Goal: Find specific page/section: Find specific page/section

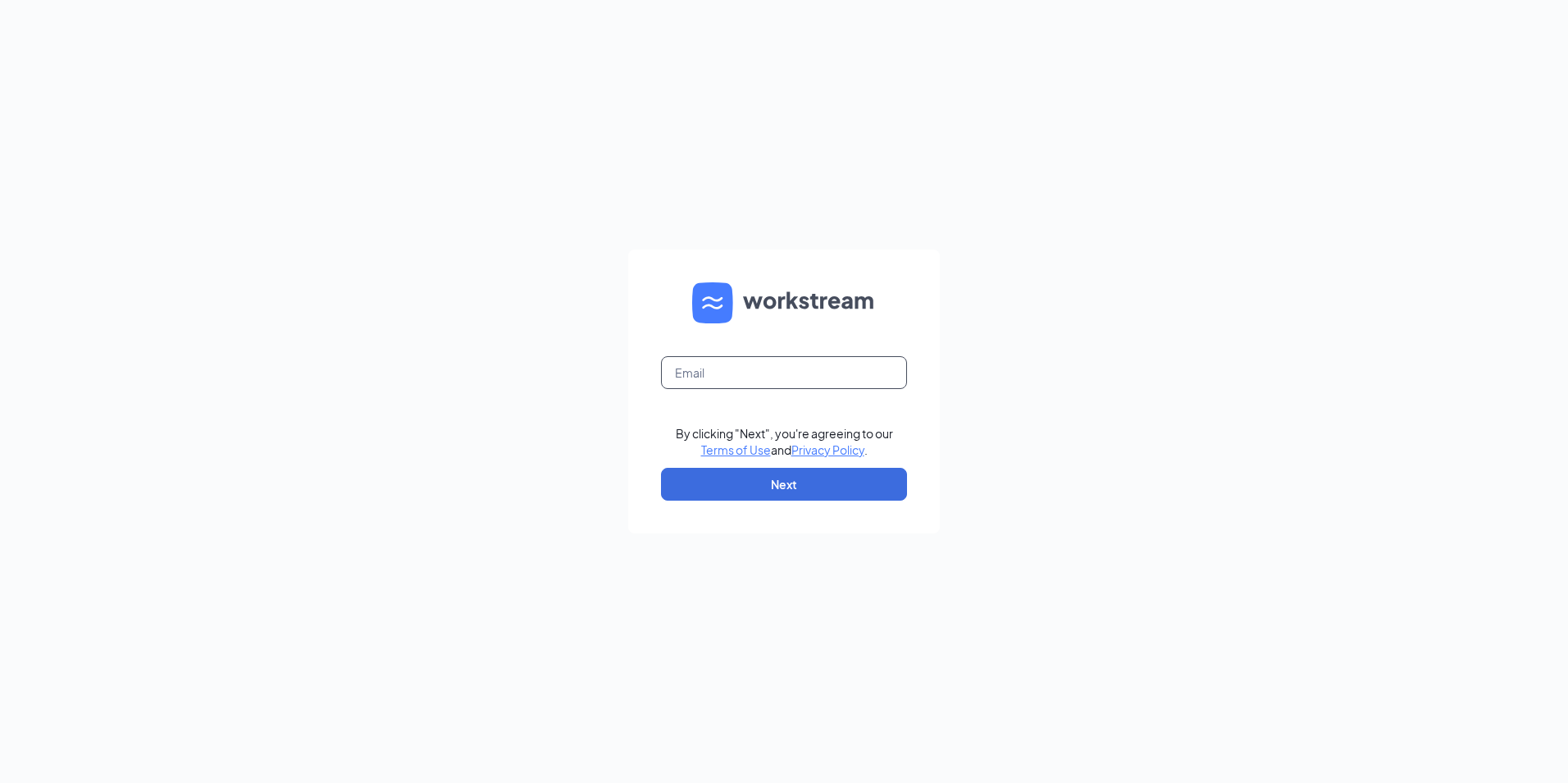
click at [738, 387] on input "text" at bounding box center [784, 372] width 246 height 33
type input "[EMAIL_ADDRESS][DOMAIN_NAME]"
click at [815, 482] on button "Next" at bounding box center [784, 483] width 246 height 33
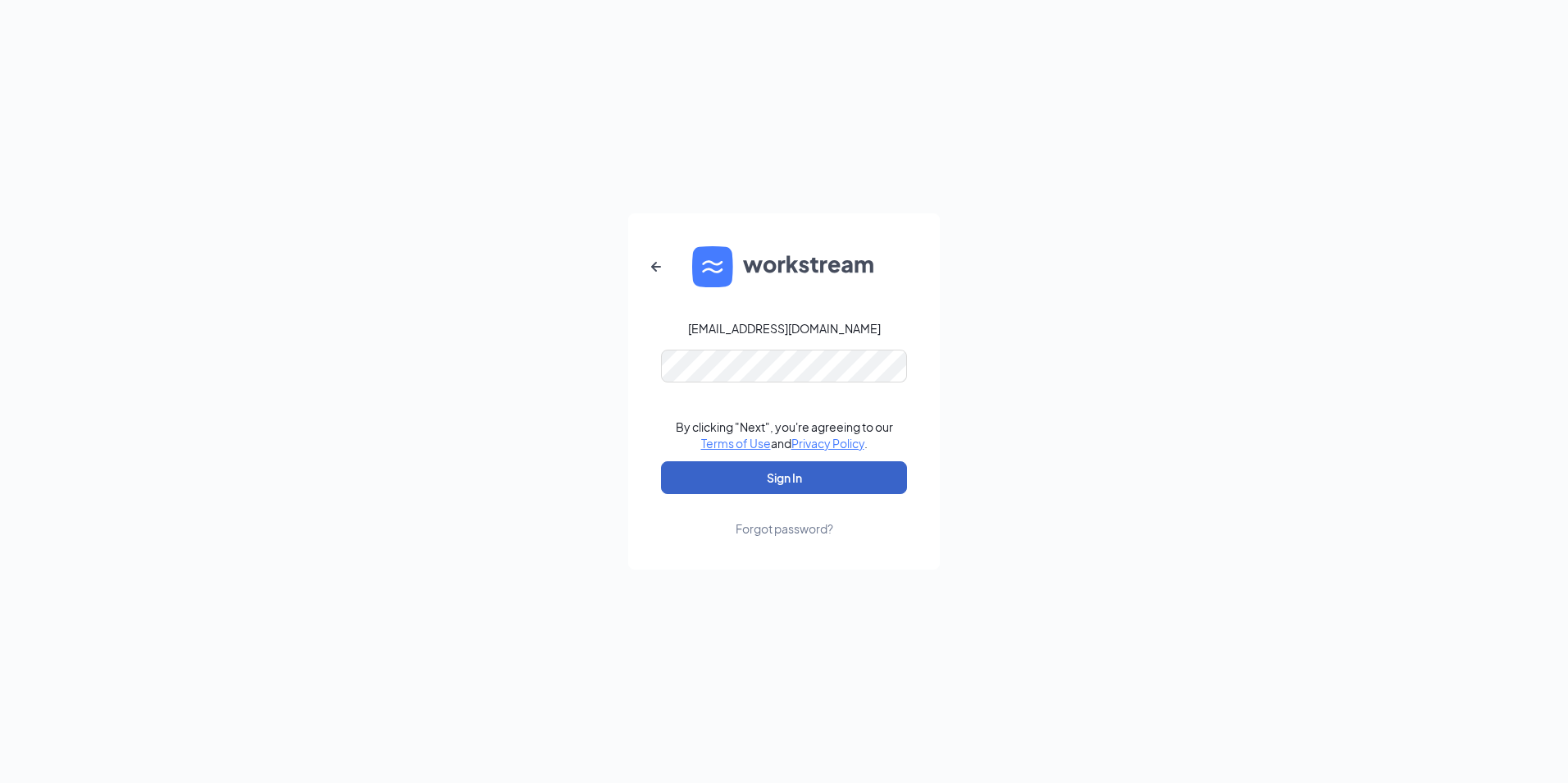
click at [848, 472] on button "Sign In" at bounding box center [784, 477] width 246 height 33
click at [490, 355] on div "[EMAIL_ADDRESS][DOMAIN_NAME] Credential mismatches. By clicking "Next", you're …" at bounding box center [784, 392] width 1568 height 783
click at [820, 473] on button "Sign In" at bounding box center [784, 477] width 246 height 33
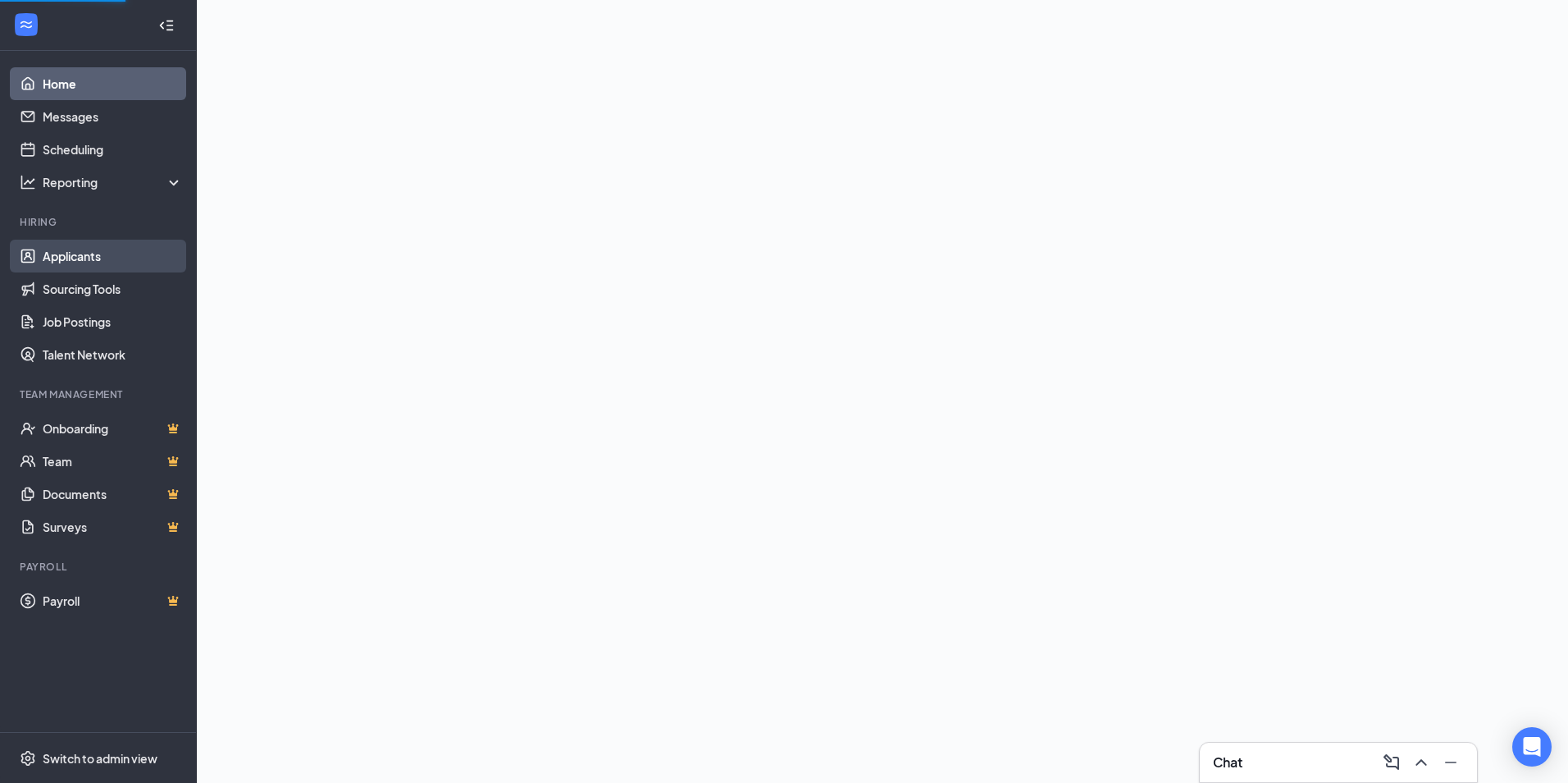
click at [82, 267] on link "Applicants" at bounding box center [112, 255] width 140 height 33
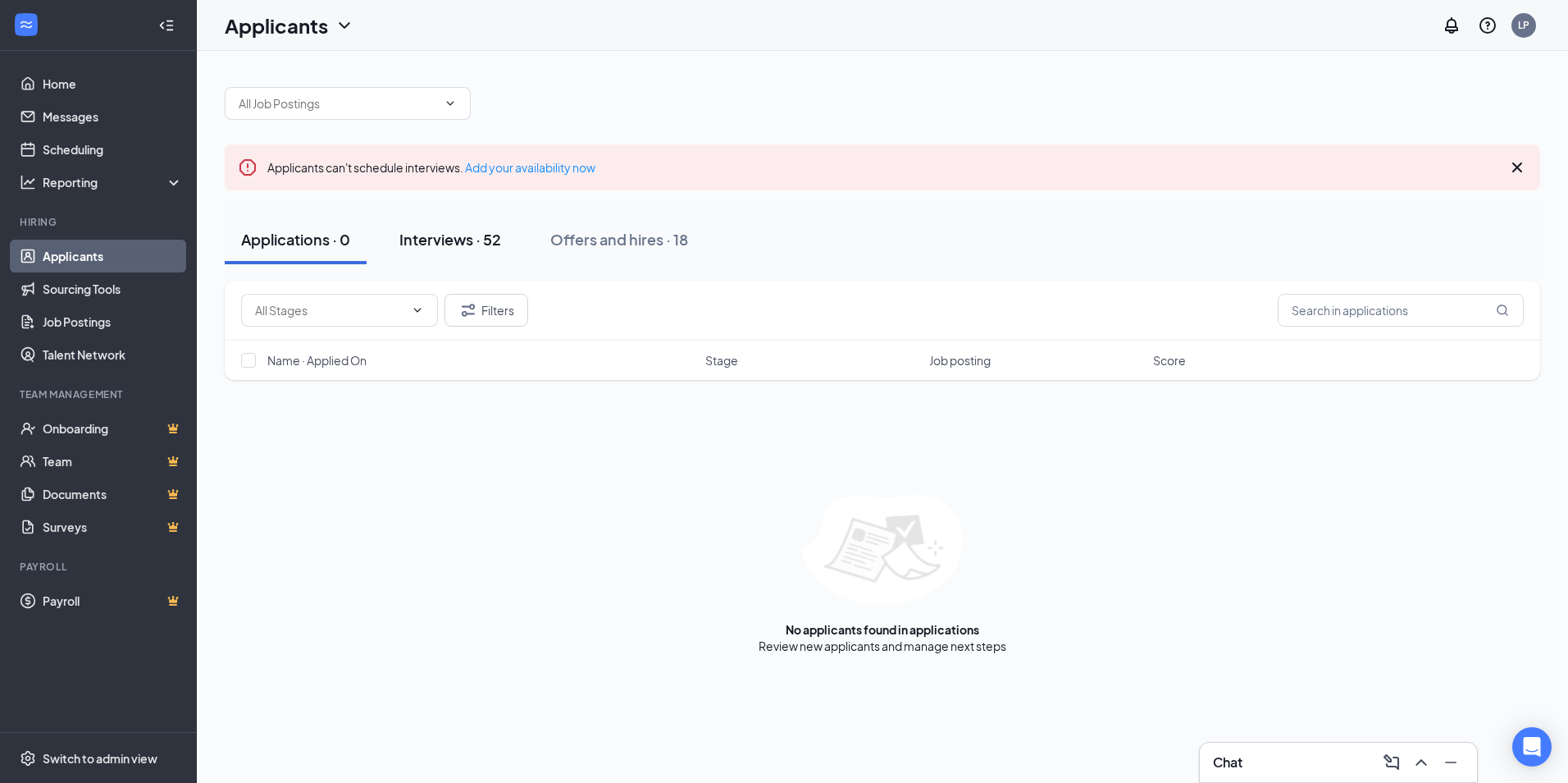
click at [467, 246] on div "Interviews · 52" at bounding box center [450, 239] width 102 height 21
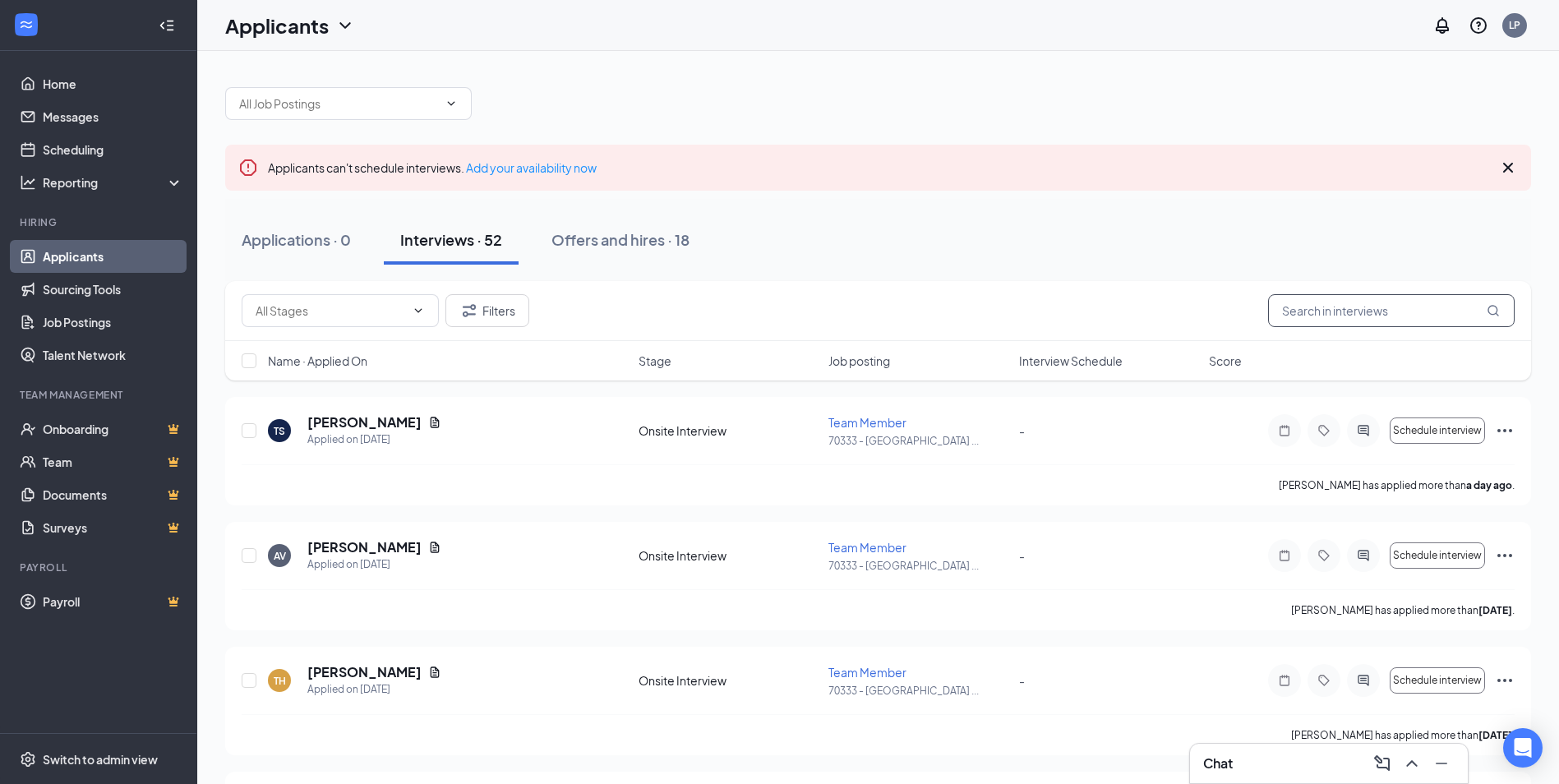
click at [1309, 305] on input "text" at bounding box center [1391, 310] width 247 height 33
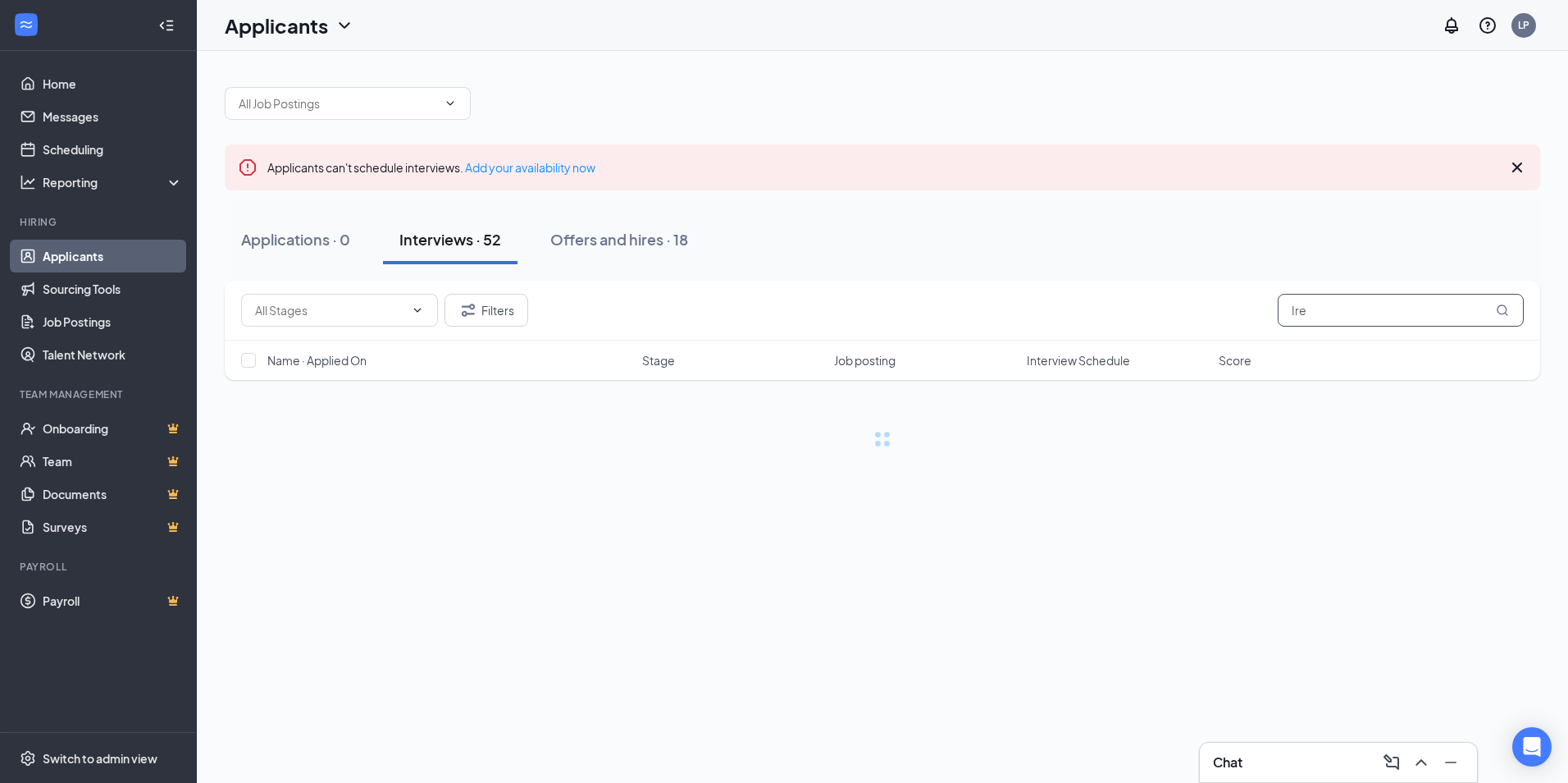
type input "Ire"
click at [444, 243] on div "Interviews · 52" at bounding box center [450, 239] width 102 height 21
click at [441, 249] on div "Interviews · 52" at bounding box center [450, 239] width 102 height 21
drag, startPoint x: 1322, startPoint y: 309, endPoint x: 1288, endPoint y: 316, distance: 34.7
click at [1288, 316] on input "Ire" at bounding box center [1400, 310] width 246 height 33
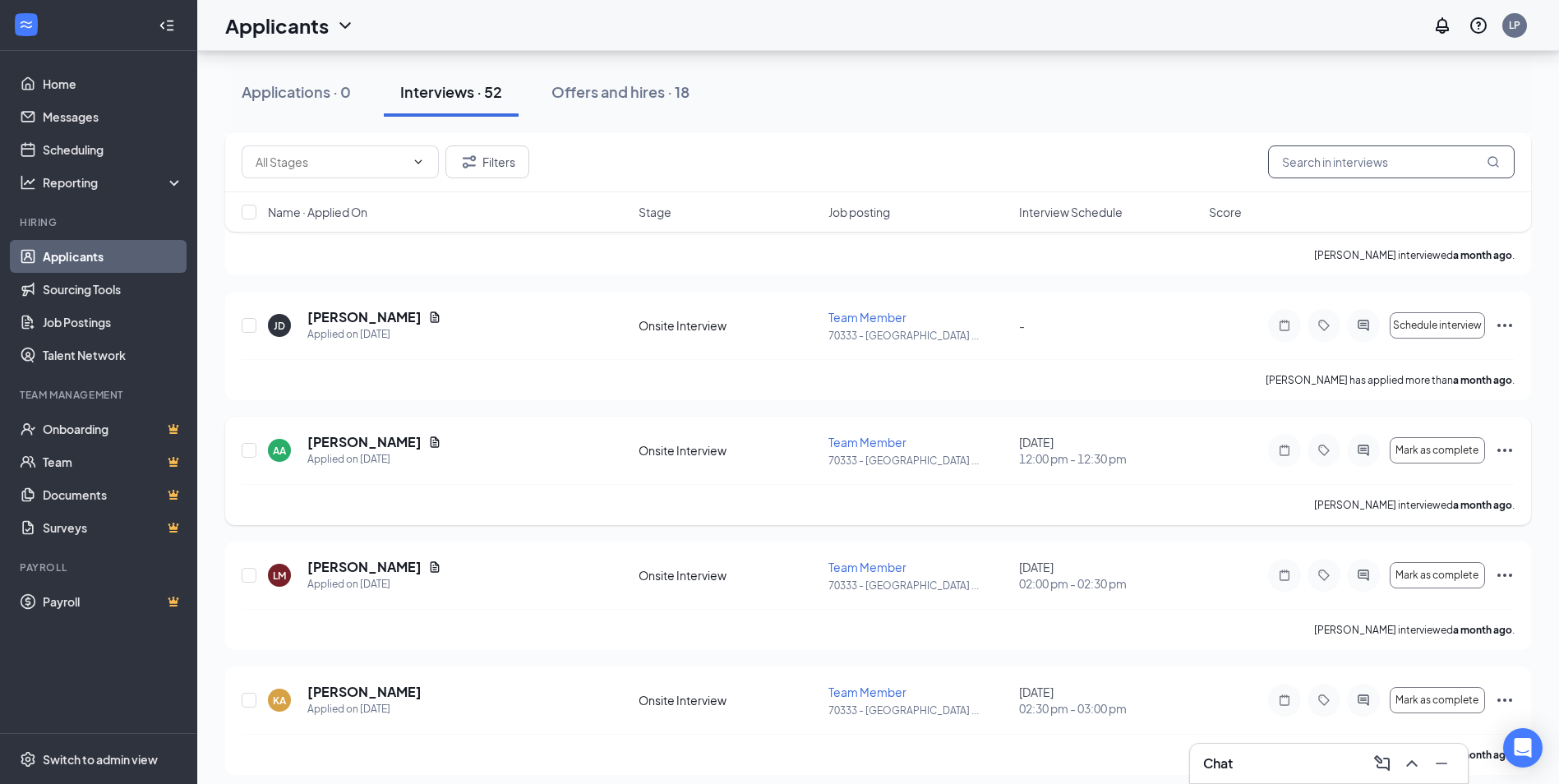
scroll to position [6109, 0]
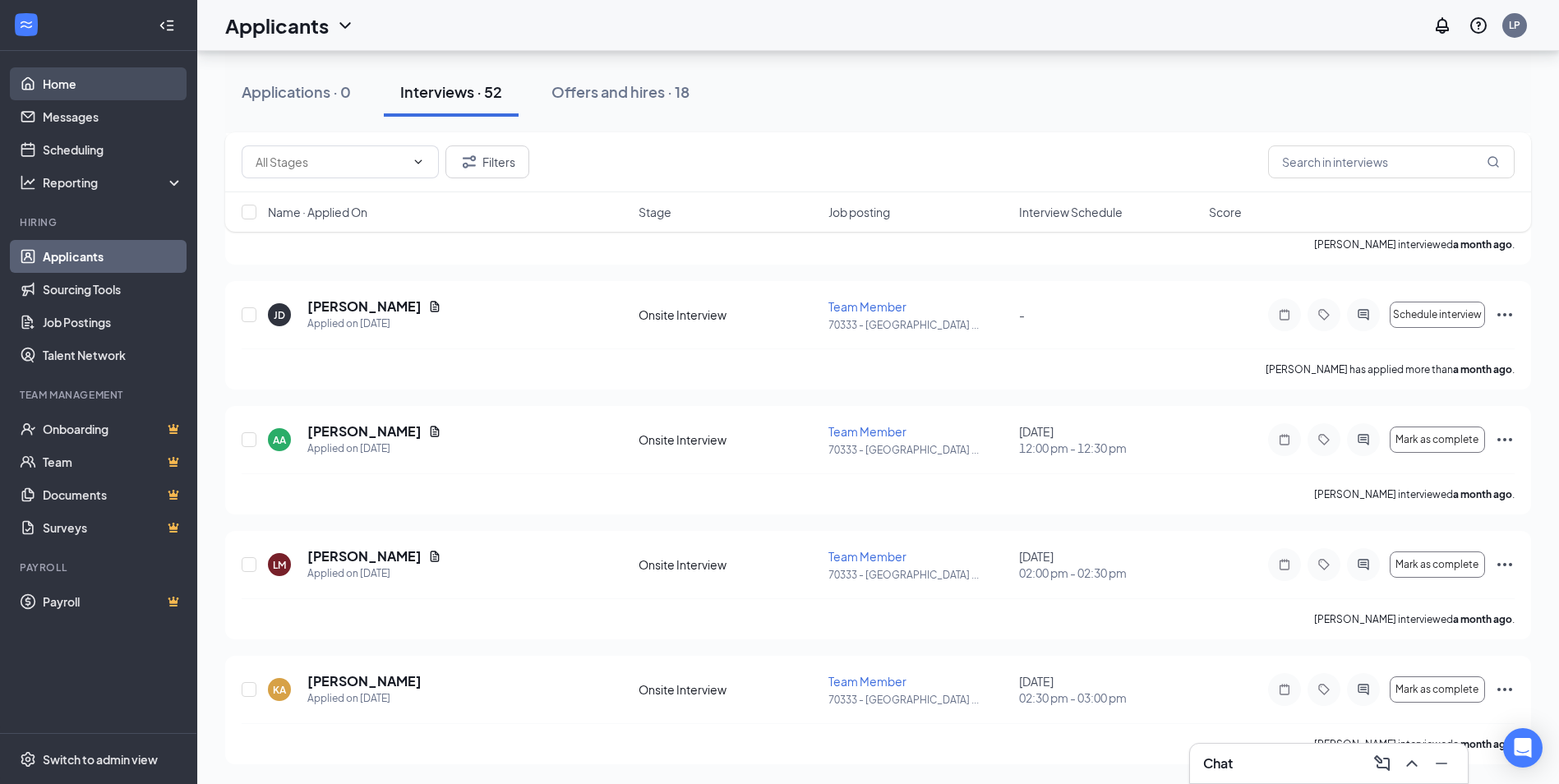
click at [49, 85] on link "Home" at bounding box center [113, 84] width 141 height 33
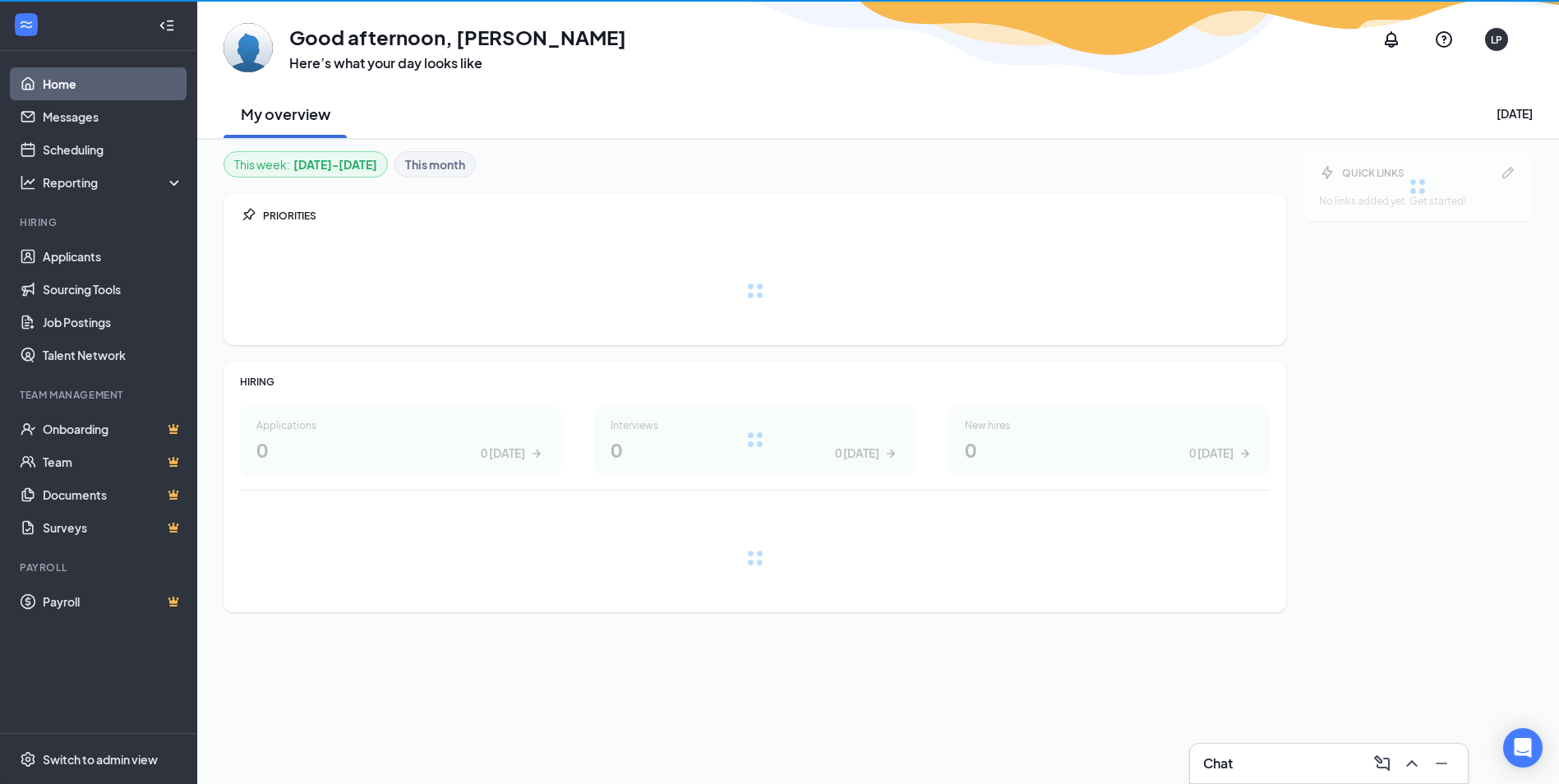
click at [1420, 162] on div at bounding box center [1417, 187] width 231 height 70
